Goal: Find contact information: Find contact information

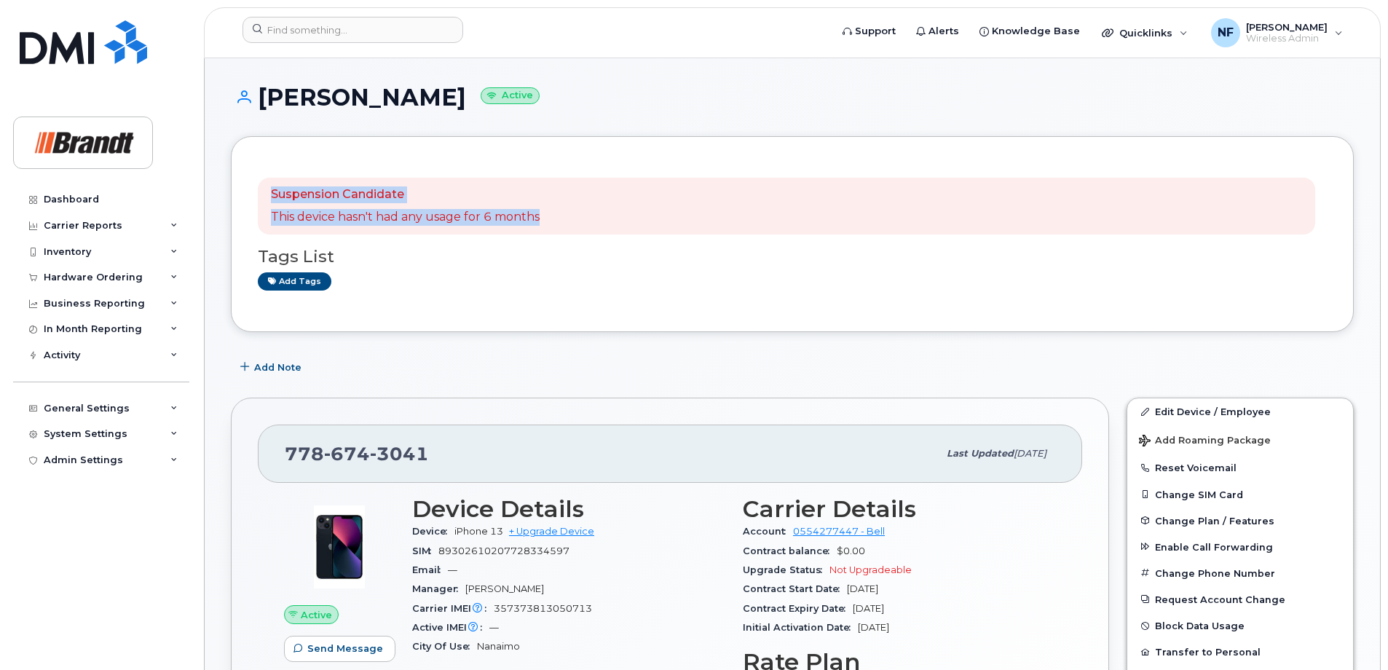
drag, startPoint x: 540, startPoint y: 219, endPoint x: 250, endPoint y: 197, distance: 290.7
click at [250, 197] on div "Suspension Candidate This device hasn't had any usage for 6 months Tags List Ad…" at bounding box center [792, 234] width 1123 height 196
drag, startPoint x: 250, startPoint y: 197, endPoint x: 422, endPoint y: 283, distance: 192.8
click at [422, 283] on div "Add tags" at bounding box center [786, 281] width 1057 height 18
drag, startPoint x: 432, startPoint y: 95, endPoint x: 469, endPoint y: 95, distance: 37.1
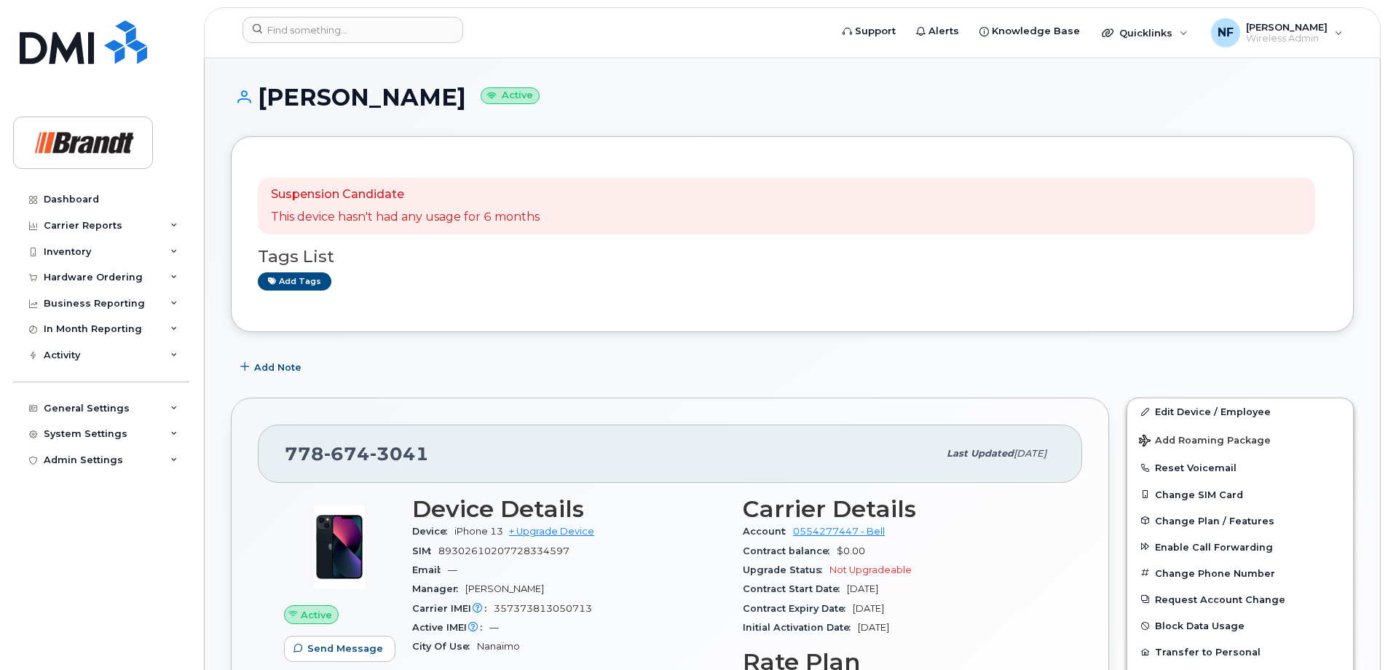
click at [481, 95] on small "Active" at bounding box center [510, 95] width 59 height 17
click at [465, 116] on div "Zane Calvin Active" at bounding box center [792, 110] width 1123 height 52
drag, startPoint x: 427, startPoint y: 454, endPoint x: 265, endPoint y: 456, distance: 162.4
click at [265, 456] on div "778 674 3041 Last updated Aug 20, 2025" at bounding box center [670, 454] width 824 height 58
copy span "778 674 3041"
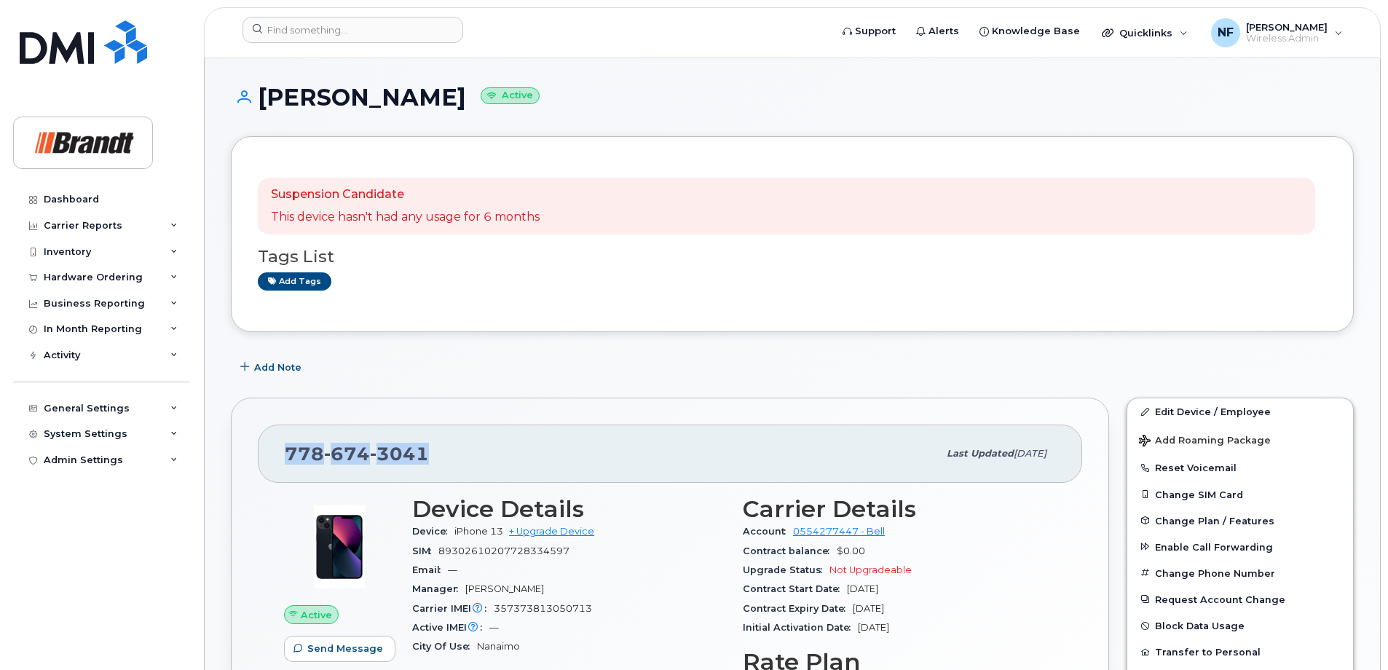
click at [378, 425] on div "778 674 3041 Last updated Aug 20, 2025" at bounding box center [670, 454] width 824 height 58
